Goal: Task Accomplishment & Management: Use online tool/utility

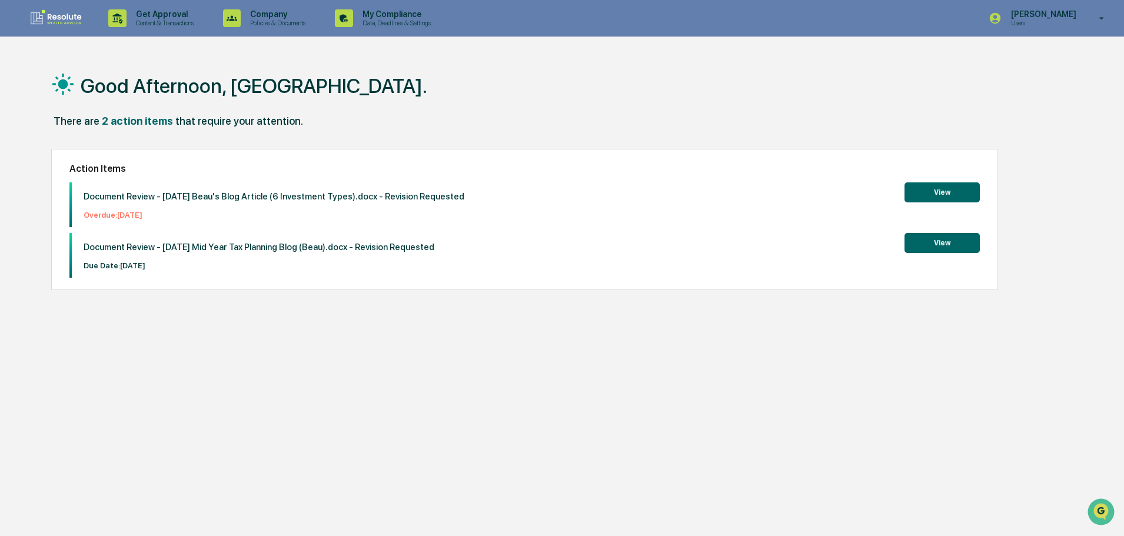
click at [980, 239] on div "Action Items Document Review - [DATE] Beau's Blog Article (6 Investment Types).…" at bounding box center [524, 219] width 947 height 141
click at [959, 245] on button "View" at bounding box center [941, 243] width 75 height 20
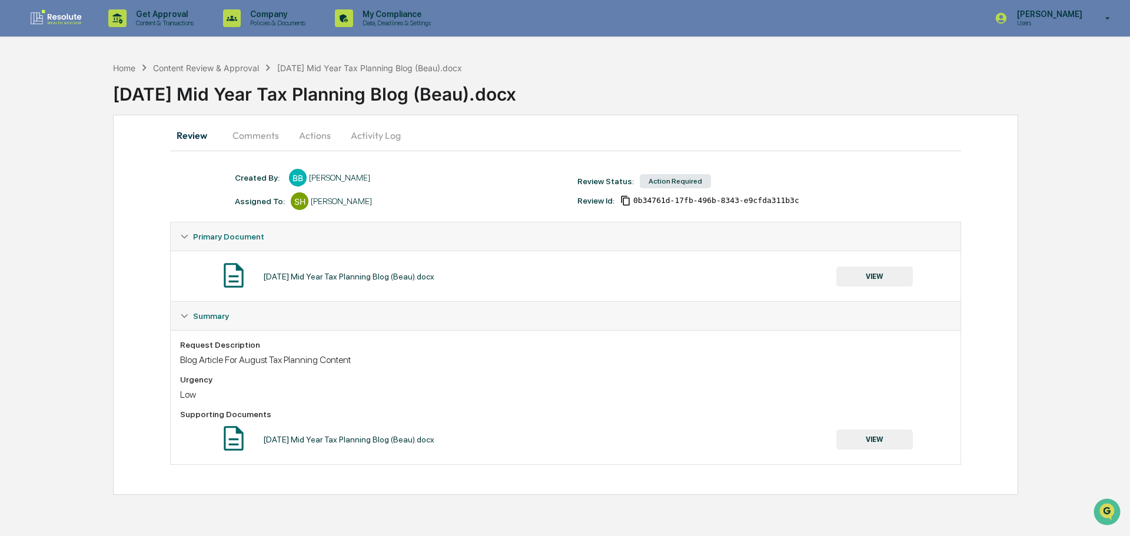
click at [876, 281] on button "VIEW" at bounding box center [874, 277] width 77 height 20
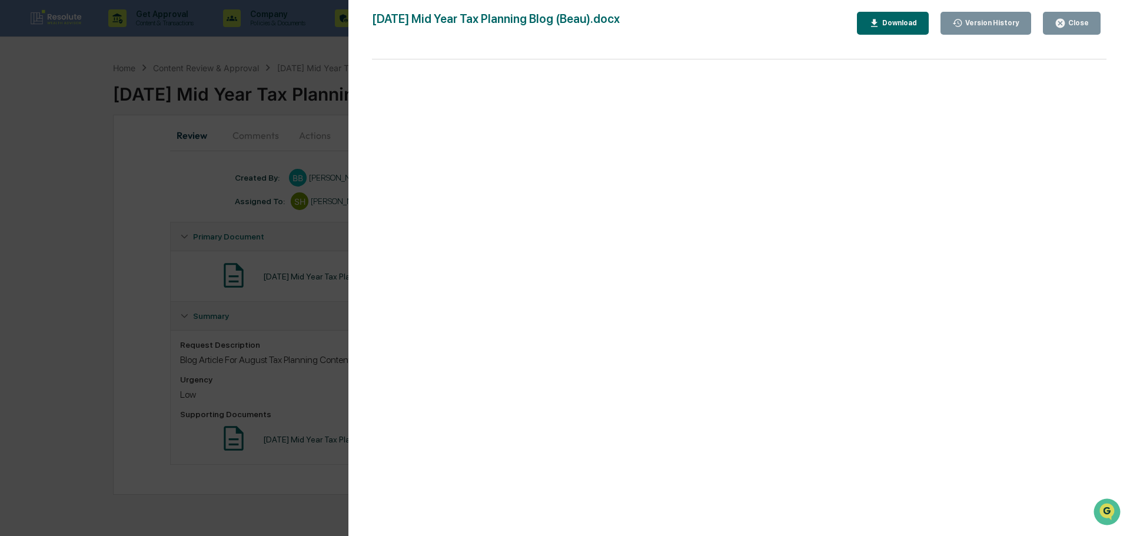
click at [271, 278] on div "Version History [DATE] 03:42 PM [PERSON_NAME] [DATE] Mid Year Tax Planning Blog…" at bounding box center [565, 268] width 1130 height 536
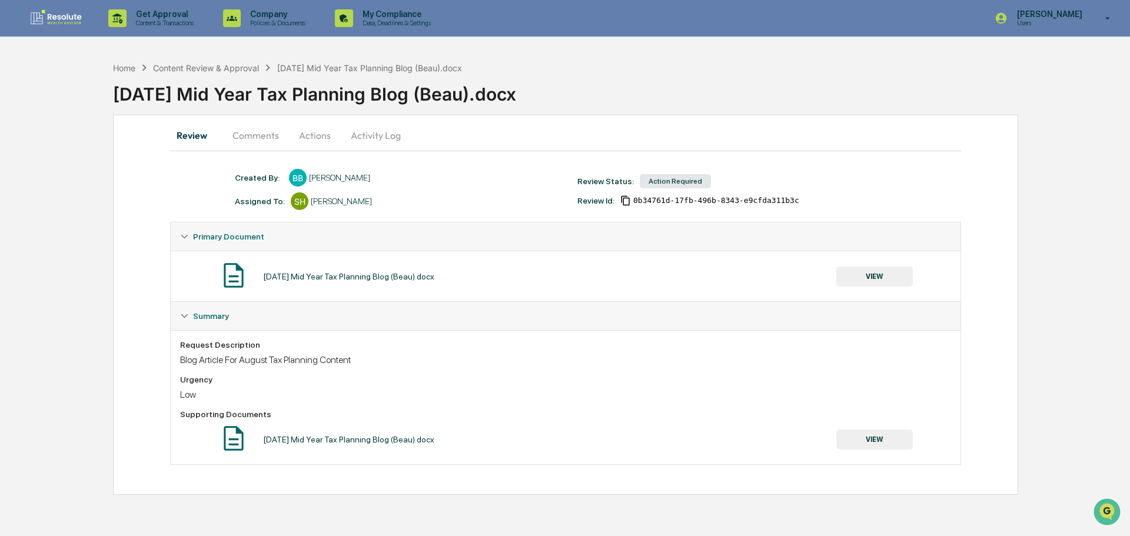
click at [243, 130] on button "Comments" at bounding box center [255, 135] width 65 height 28
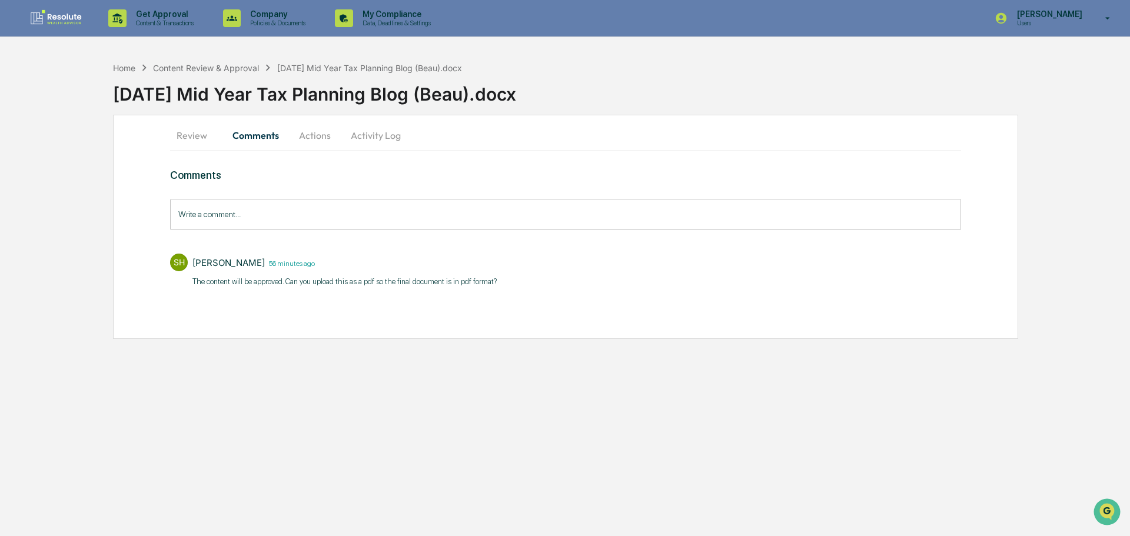
click at [181, 127] on button "Review" at bounding box center [196, 135] width 53 height 28
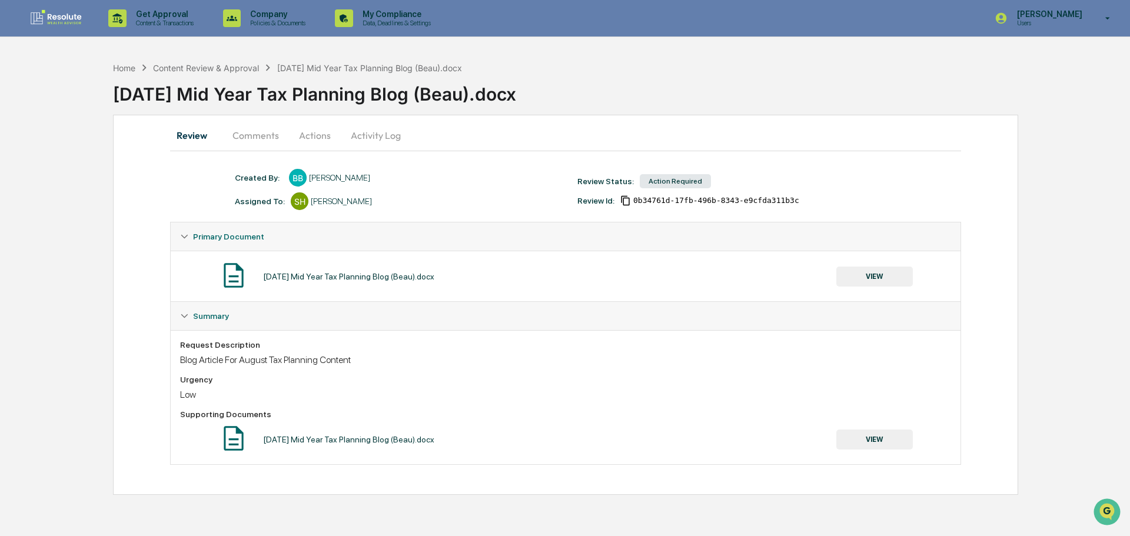
click at [917, 69] on div "Home Content Review & Approval [DATE] Mid Year Tax Planning Blog ([GEOGRAPHIC_D…" at bounding box center [621, 85] width 1017 height 48
click at [311, 134] on button "Actions" at bounding box center [314, 135] width 53 height 28
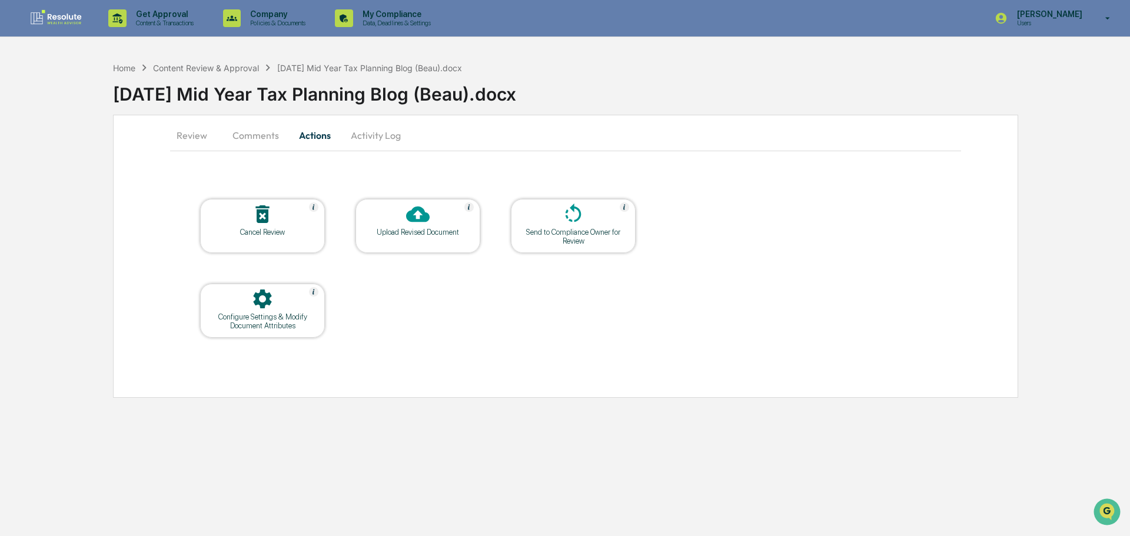
click at [425, 238] on div "Upload Revised Document" at bounding box center [417, 226] width 125 height 54
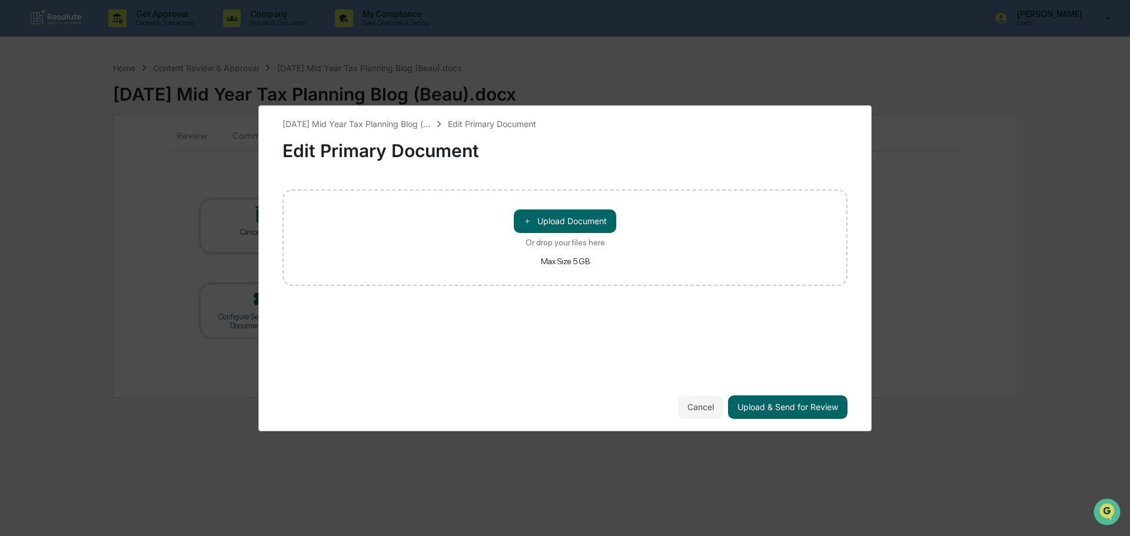
click at [564, 209] on div "＋ Upload Document Or drop your files here Max Size 5 GB" at bounding box center [564, 237] width 565 height 97
click at [565, 219] on button "＋ Upload Document" at bounding box center [565, 221] width 102 height 24
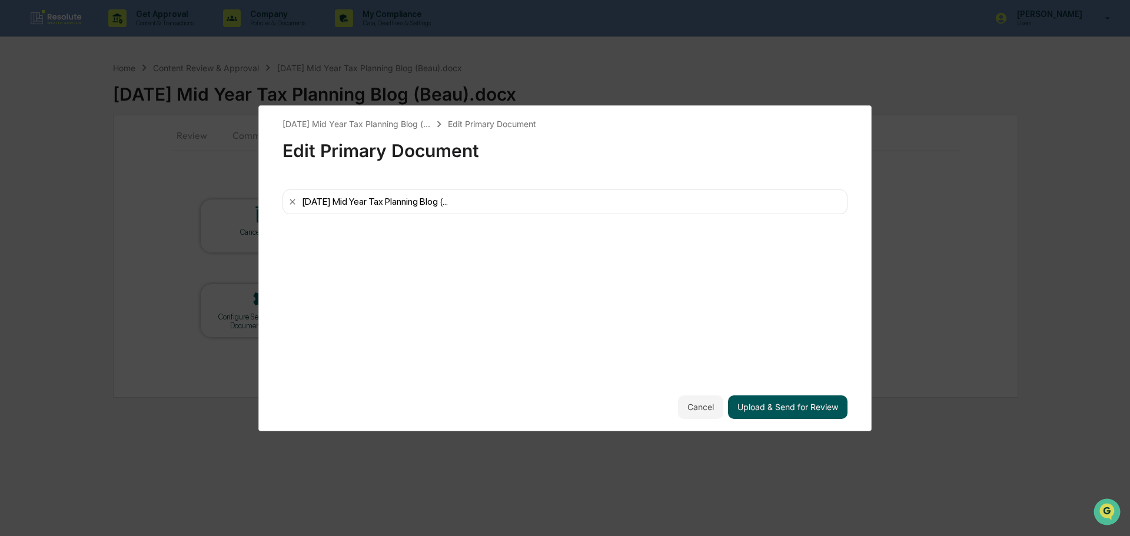
click at [777, 408] on button "Upload & Send for Review" at bounding box center [787, 407] width 119 height 24
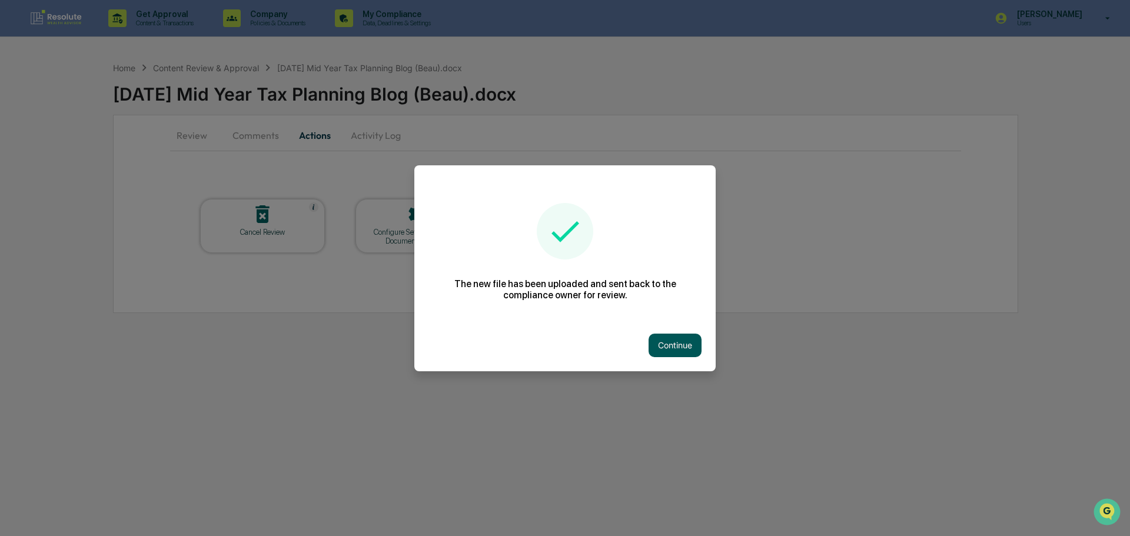
click at [684, 348] on button "Continue" at bounding box center [674, 346] width 53 height 24
